Goal: Book appointment/travel/reservation

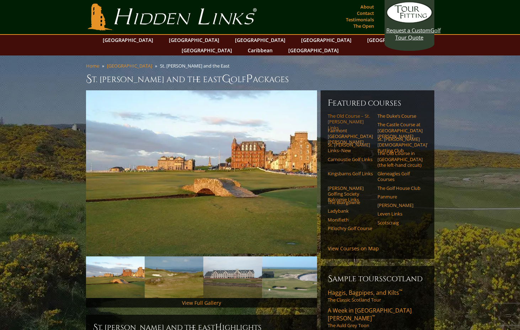
click at [353, 113] on link "The Old Course – St. [PERSON_NAME] Links" at bounding box center [350, 121] width 45 height 17
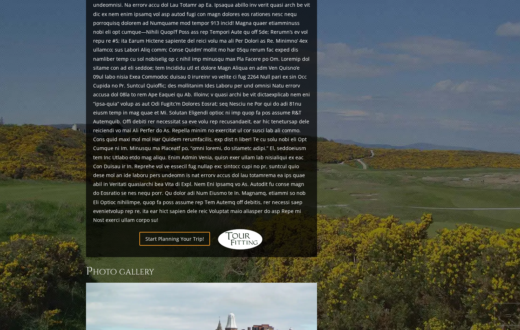
scroll to position [749, 0]
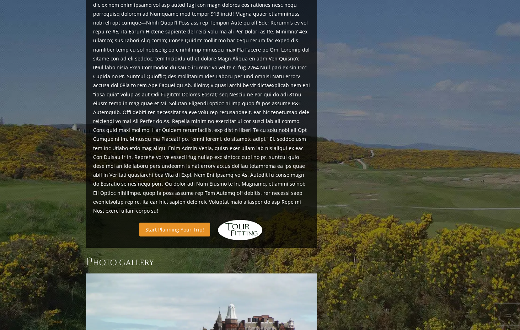
click at [198, 223] on link "Start Planning Your Trip!" at bounding box center [174, 230] width 71 height 14
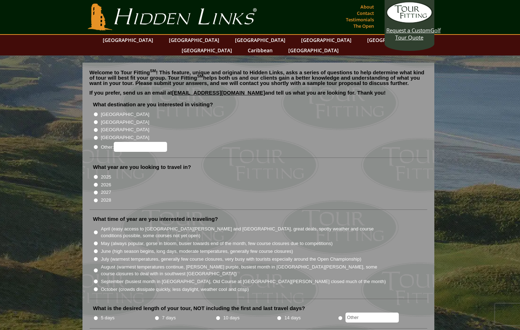
click at [95, 120] on input "[GEOGRAPHIC_DATA]" at bounding box center [95, 122] width 5 height 5
radio input "true"
click at [96, 175] on input "2025" at bounding box center [95, 177] width 5 height 5
radio input "true"
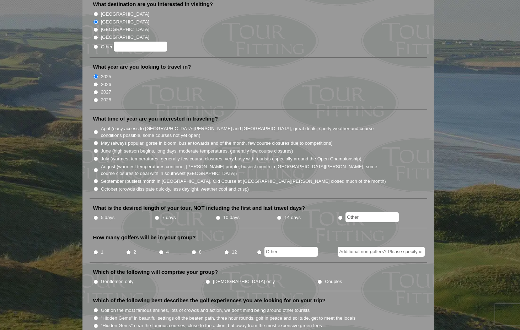
scroll to position [103, 0]
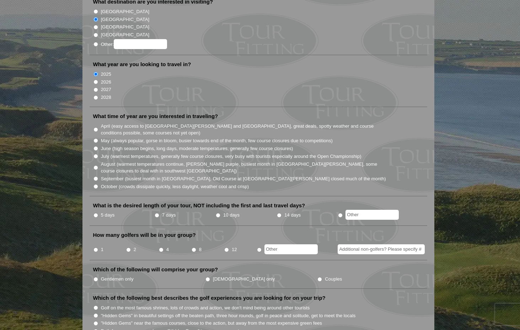
click at [95, 176] on input "September (busiest month in Ireland, Old Course at St. Andrews closed much of t…" at bounding box center [95, 178] width 5 height 5
radio input "true"
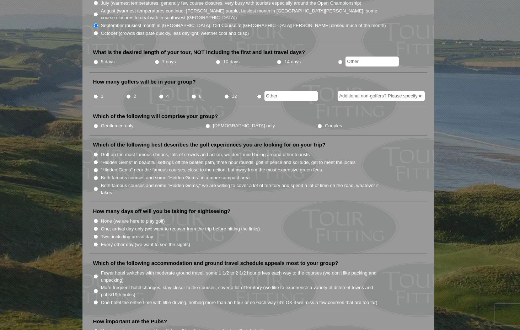
scroll to position [257, 0]
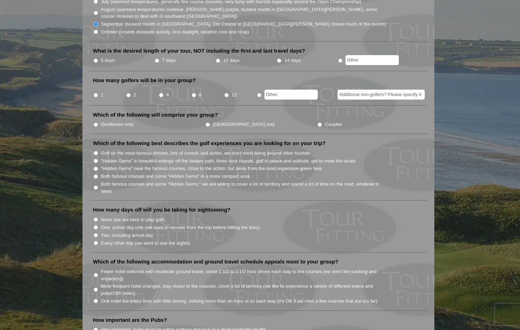
click at [259, 93] on input "radio" at bounding box center [259, 95] width 5 height 5
radio input "true"
click at [276, 90] on input "text" at bounding box center [290, 95] width 53 height 10
type input "3"
click at [317, 122] on input "Couples" at bounding box center [319, 124] width 5 height 5
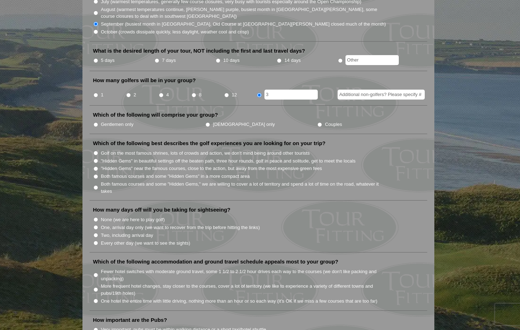
radio input "true"
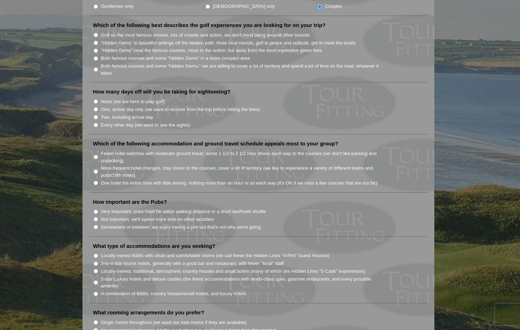
scroll to position [0, 0]
